Goal: Task Accomplishment & Management: Use online tool/utility

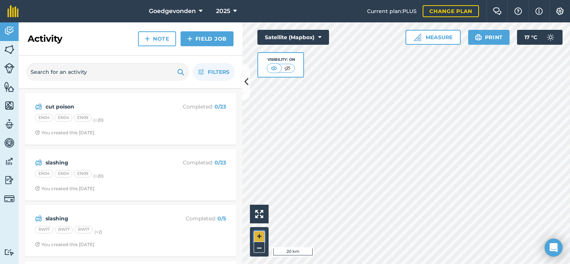
click at [258, 237] on button "+" at bounding box center [259, 236] width 11 height 11
click at [260, 240] on button "+" at bounding box center [259, 236] width 11 height 11
click at [264, 236] on button "+" at bounding box center [259, 236] width 11 height 11
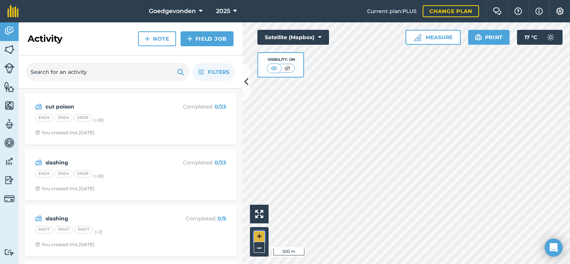
click at [260, 234] on button "+" at bounding box center [259, 236] width 11 height 11
click at [10, 49] on img at bounding box center [9, 49] width 10 height 11
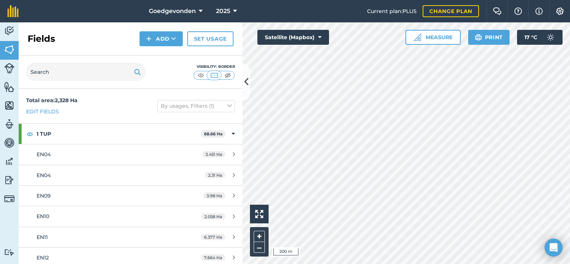
click at [242, 81] on div at bounding box center [406, 143] width 328 height 242
click at [242, 81] on button at bounding box center [245, 81] width 7 height 37
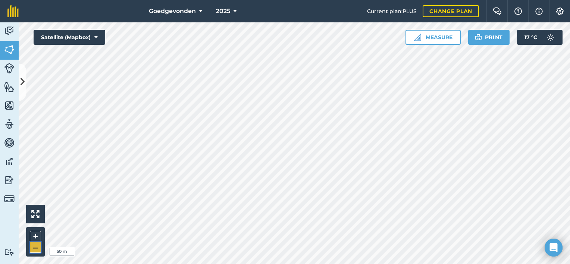
click at [35, 245] on button "–" at bounding box center [35, 247] width 11 height 11
